Goal: Task Accomplishment & Management: Manage account settings

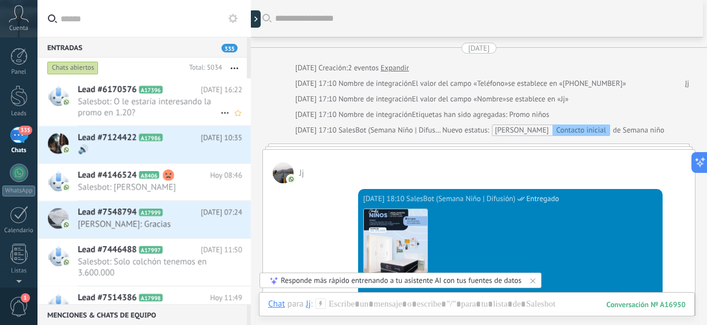
click at [152, 100] on span "Salesbot: O le estaría interesando la promo en 1.20?" at bounding box center [149, 107] width 142 height 22
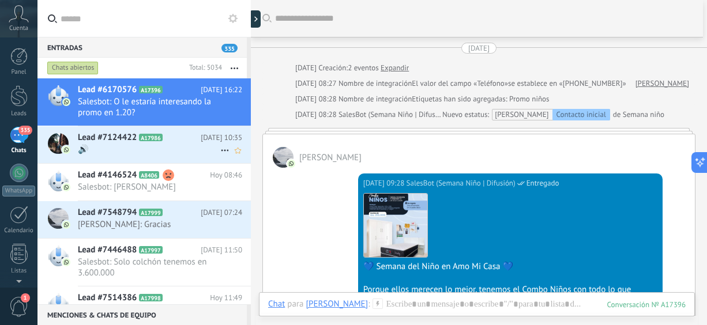
click at [121, 147] on span "🔊" at bounding box center [149, 149] width 142 height 11
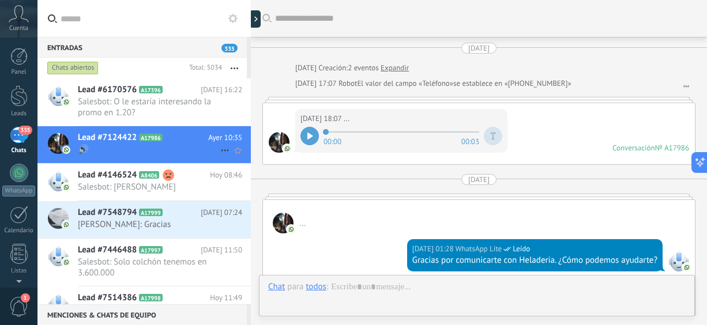
scroll to position [744, 0]
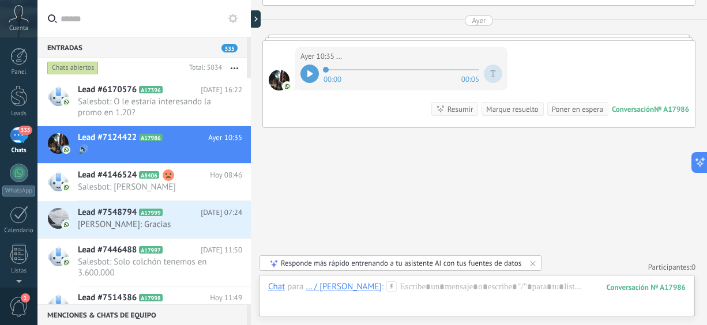
click at [307, 73] on div at bounding box center [309, 74] width 18 height 18
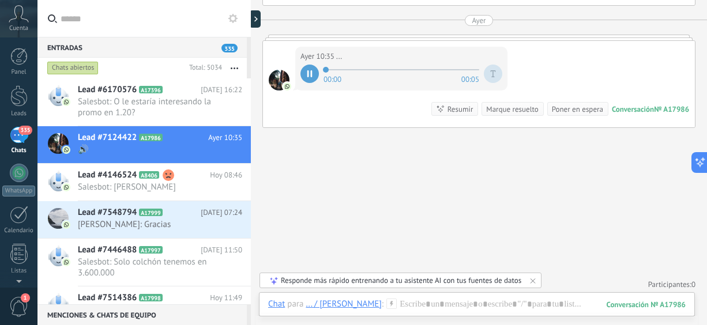
scroll to position [460, 0]
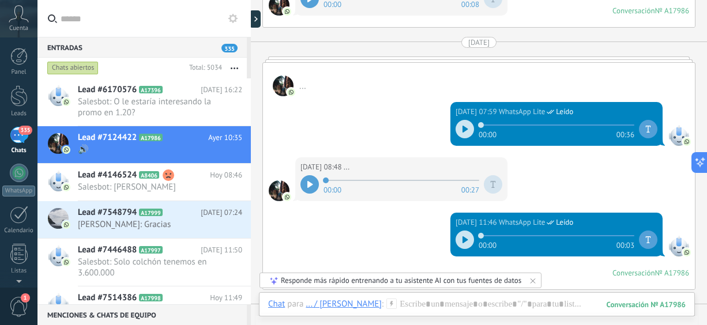
click at [313, 181] on icon at bounding box center [310, 184] width 6 height 7
click at [90, 215] on span "Lead #7548794" at bounding box center [107, 213] width 59 height 12
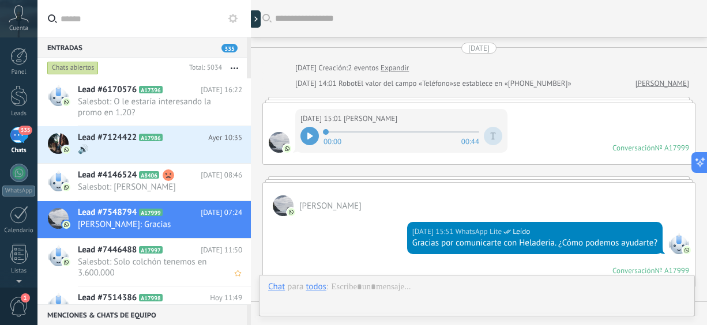
scroll to position [434, 0]
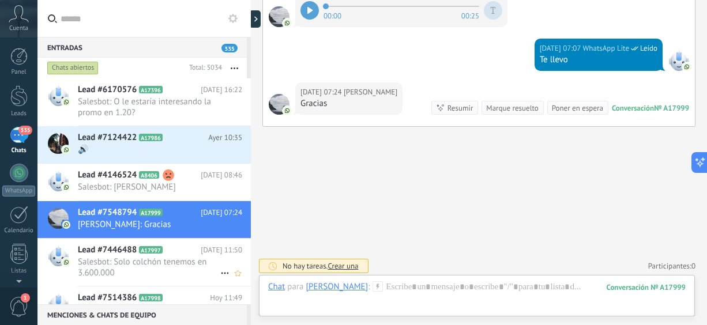
click at [150, 272] on span "Salesbot: Solo colchón tenemos en 3.600.000" at bounding box center [149, 268] width 142 height 22
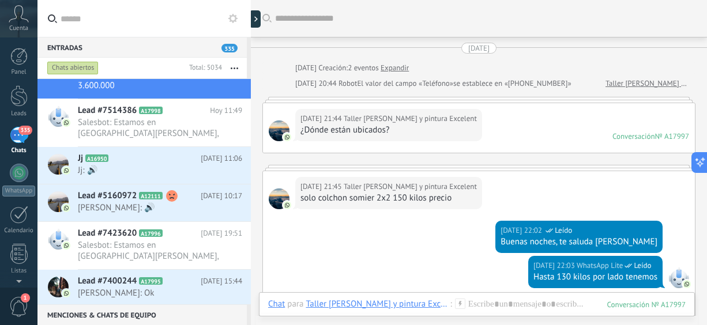
scroll to position [396, 0]
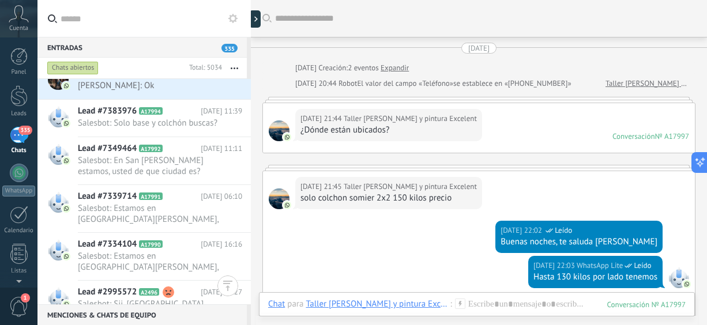
click at [22, 310] on span "1" at bounding box center [19, 307] width 20 height 20
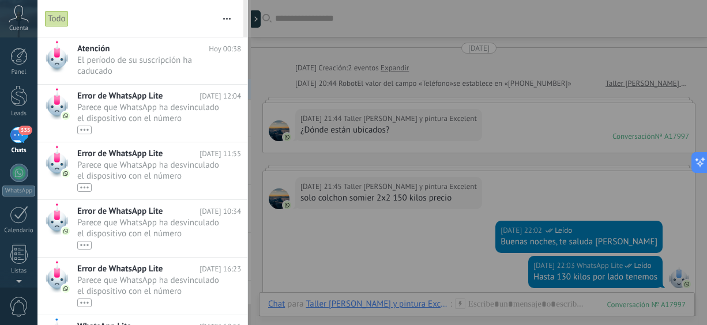
click at [22, 310] on span "0" at bounding box center [19, 307] width 20 height 20
